Goal: Task Accomplishment & Management: Use online tool/utility

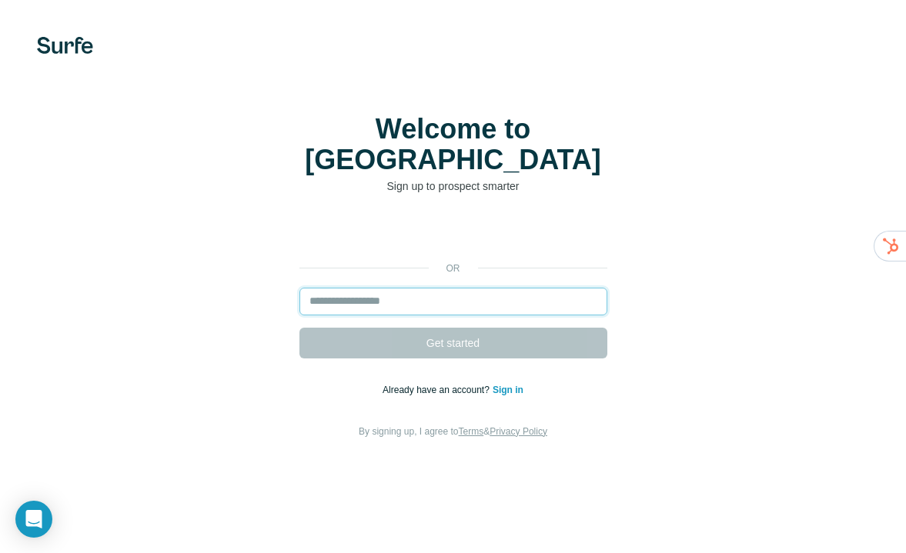
click at [364, 288] on input "email" at bounding box center [453, 302] width 308 height 28
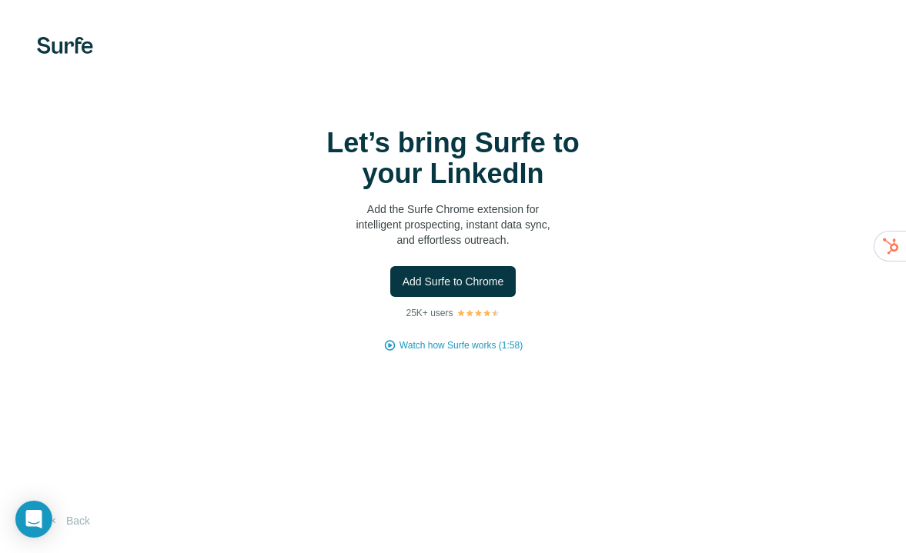
click at [485, 297] on div "Let’s bring Surfe to your LinkedIn Add the Surfe Chrome extension for intellige…" at bounding box center [453, 240] width 844 height 225
click at [465, 291] on button "Add Surfe to Chrome" at bounding box center [453, 281] width 126 height 31
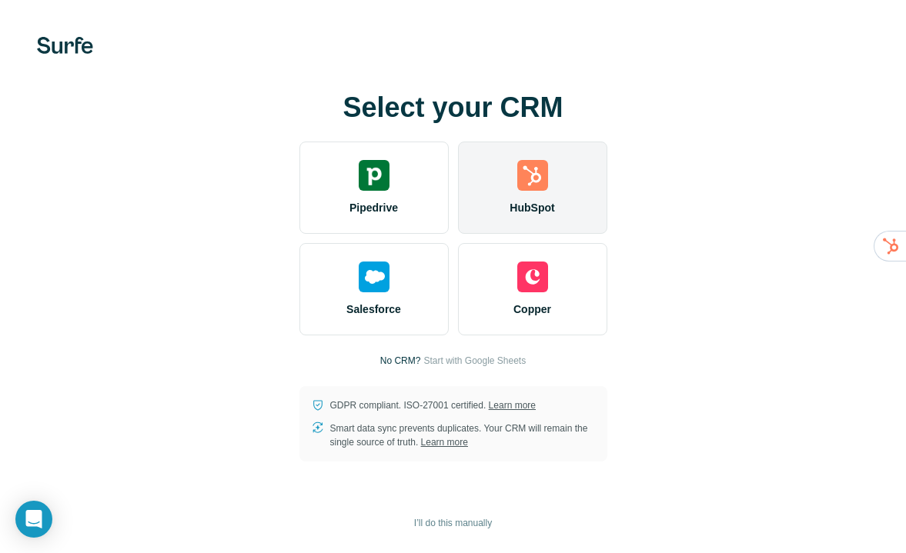
click at [517, 204] on span "HubSpot" at bounding box center [531, 207] width 45 height 15
